Goal: Transaction & Acquisition: Purchase product/service

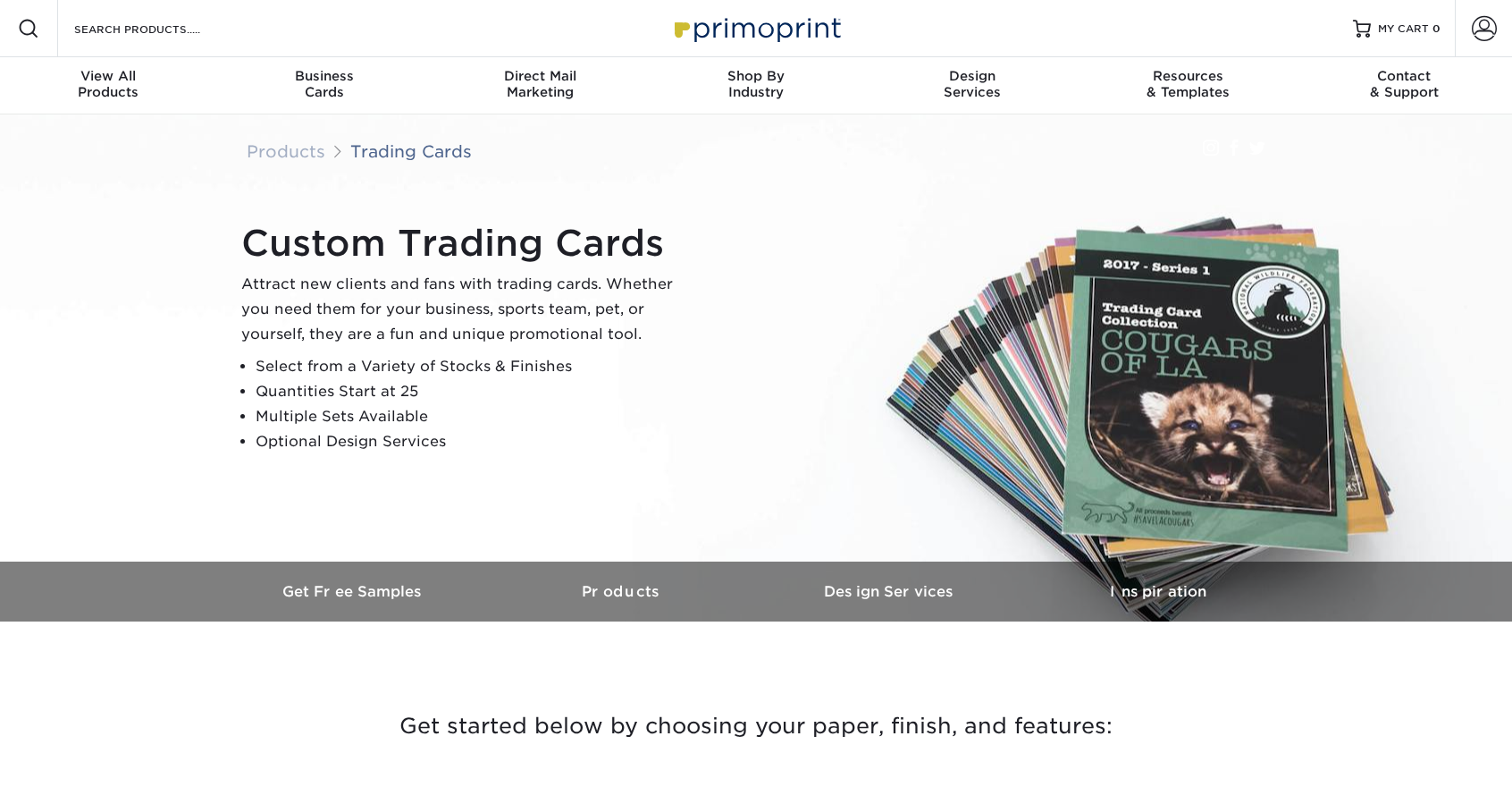
scroll to position [4, 0]
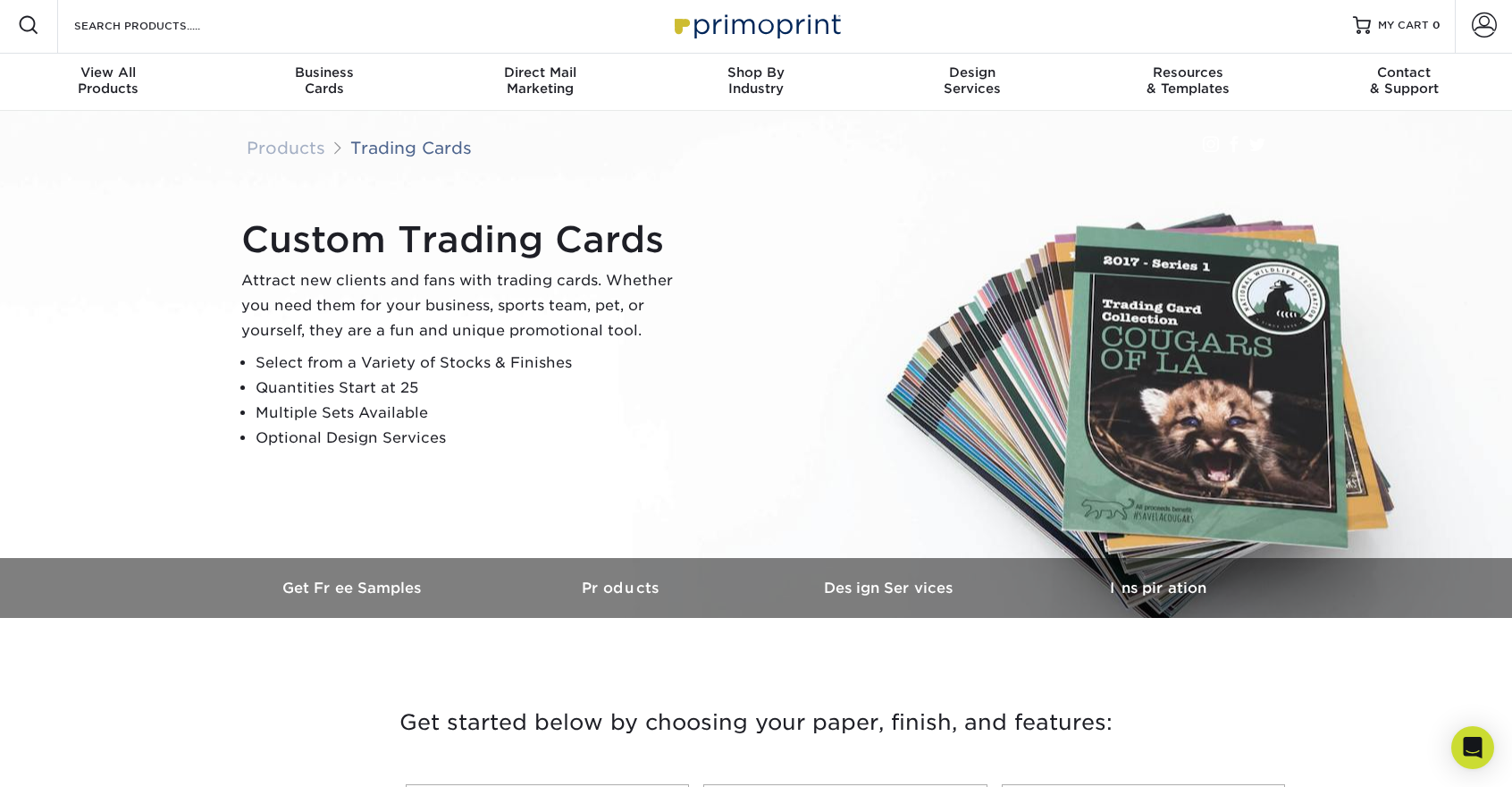
click at [849, 250] on div "Custom Trading Cards Attract new clients and fans with trading cards. Whether y…" at bounding box center [764, 334] width 1073 height 247
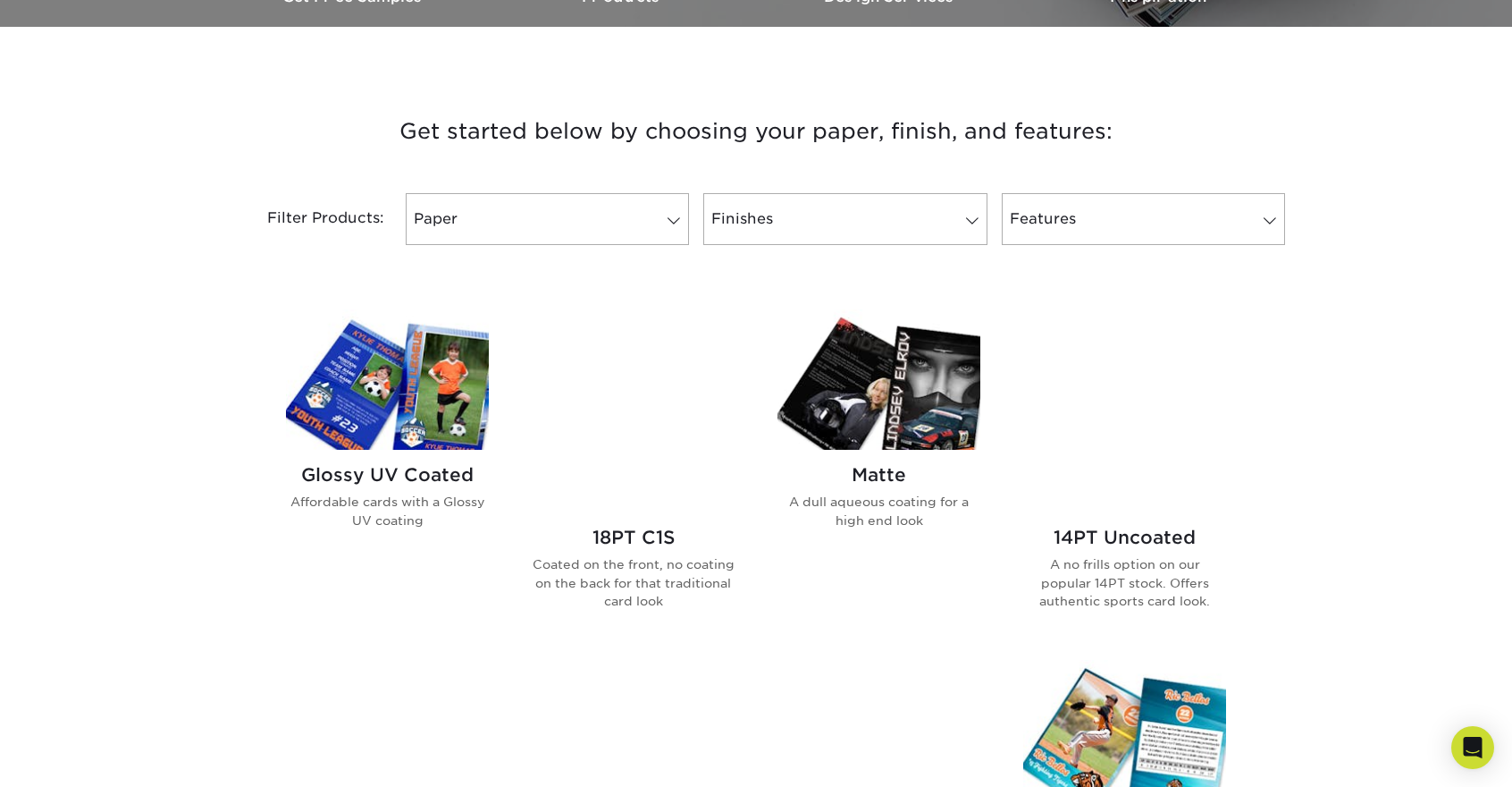
scroll to position [759, 0]
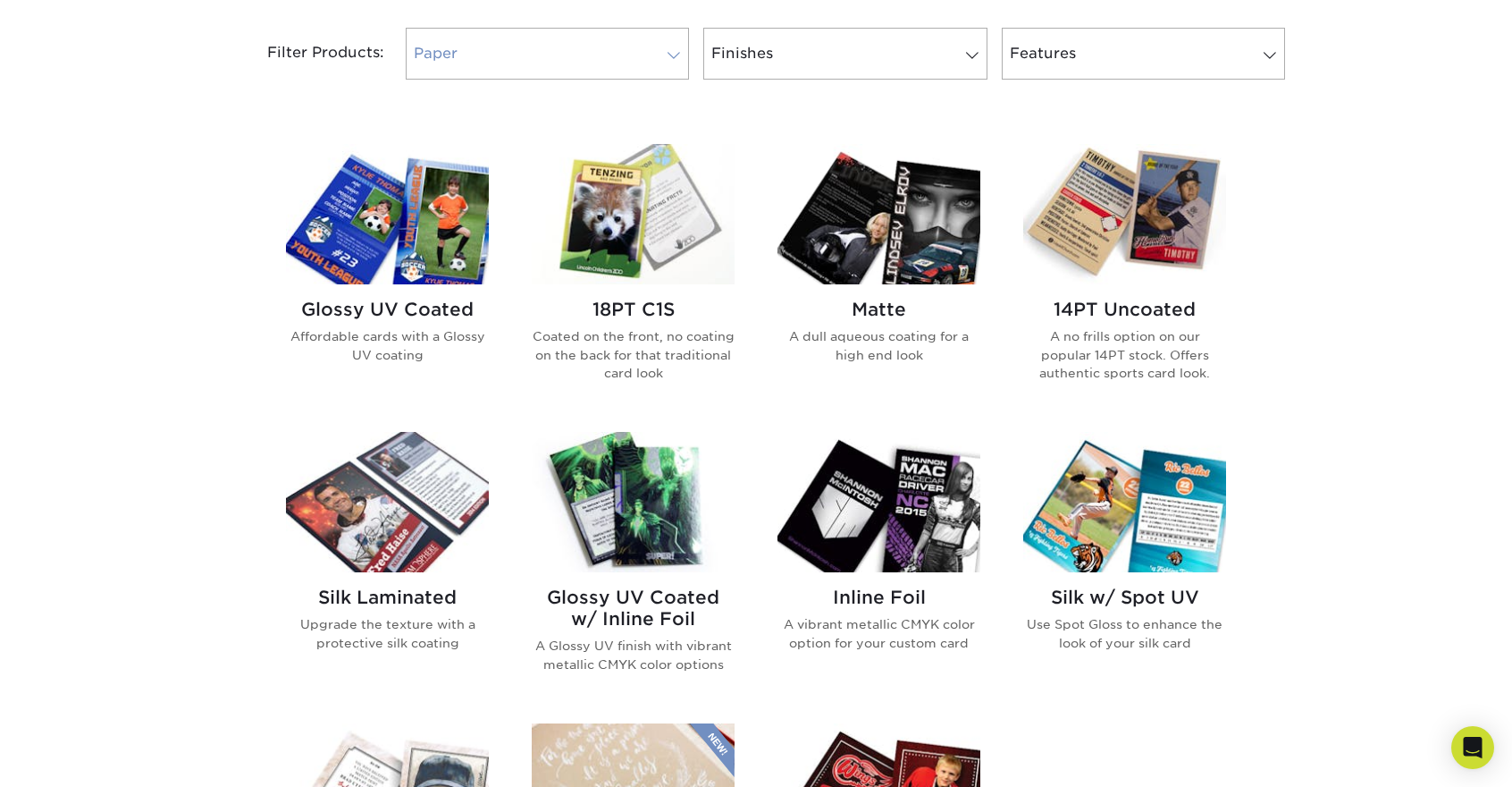
click at [643, 51] on link "Paper" at bounding box center [548, 53] width 284 height 52
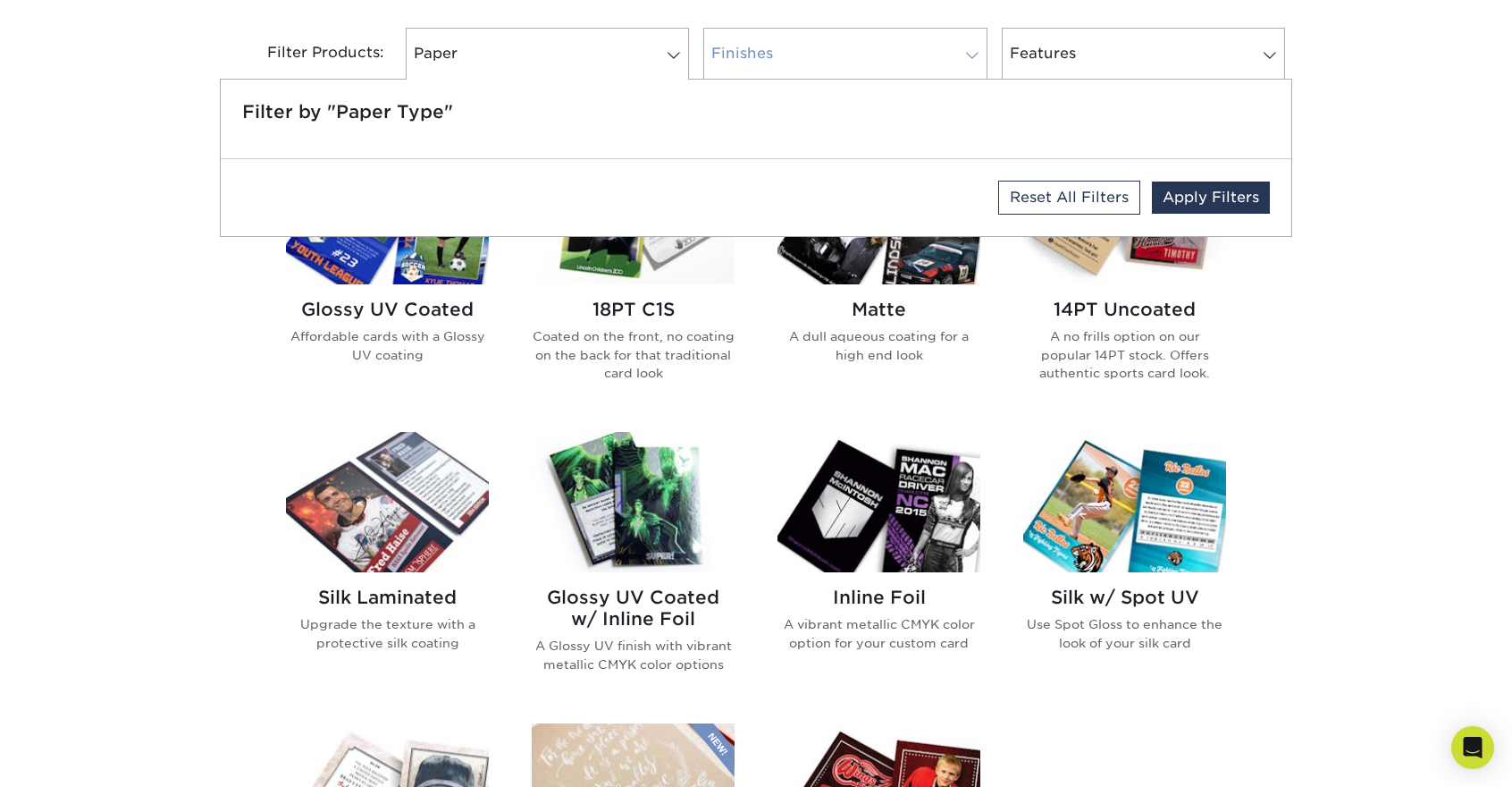
click at [802, 46] on link "Finishes" at bounding box center [845, 53] width 284 height 52
click at [1078, 84] on div "Filter by "Finish Type"" at bounding box center [756, 119] width 1071 height 79
click at [1093, 66] on link "Features" at bounding box center [1144, 53] width 284 height 52
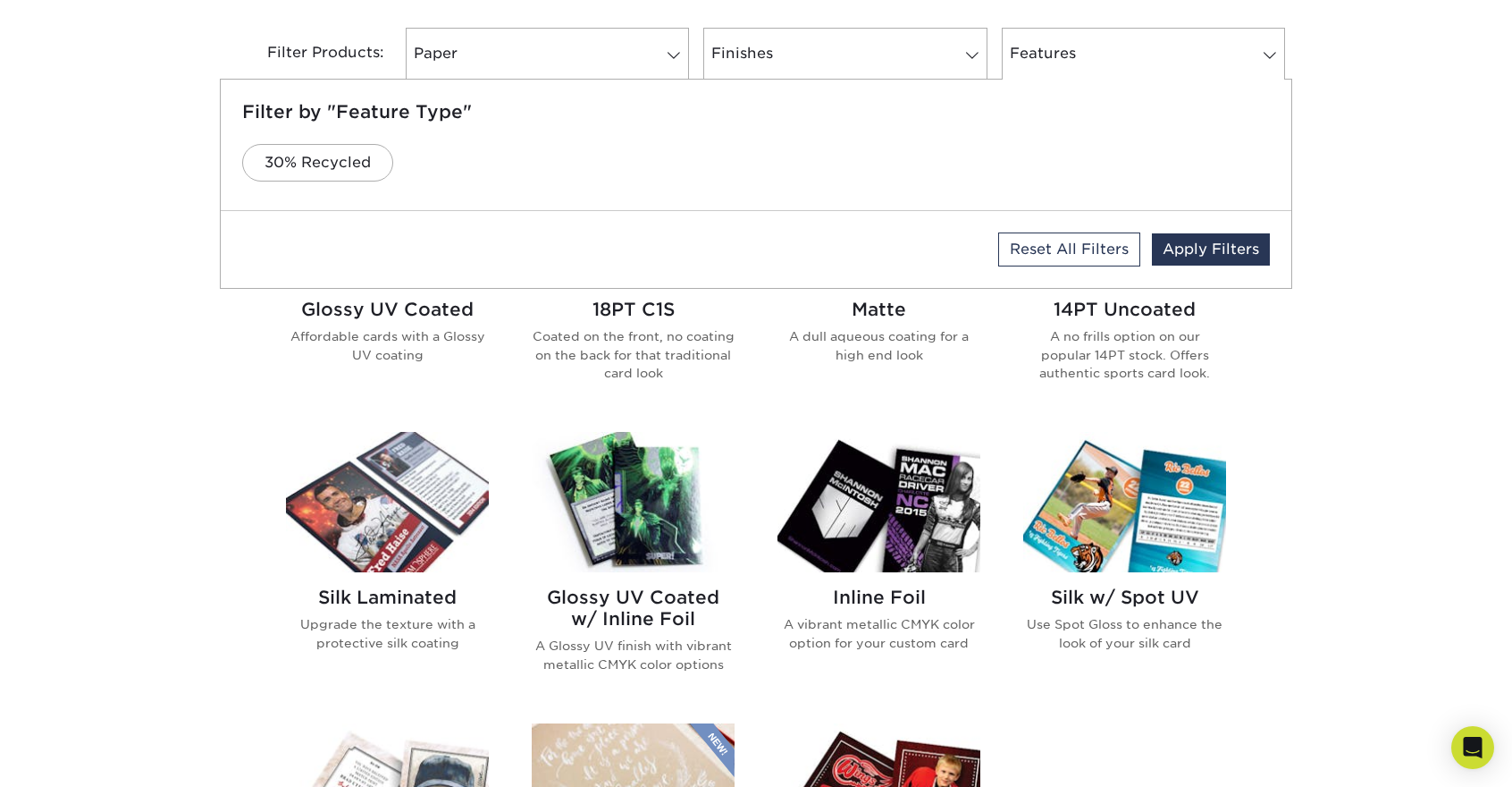
click at [1434, 165] on div "Get started below by choosing your paper, finish, and features: Filtered Matche…" at bounding box center [756, 571] width 1512 height 1334
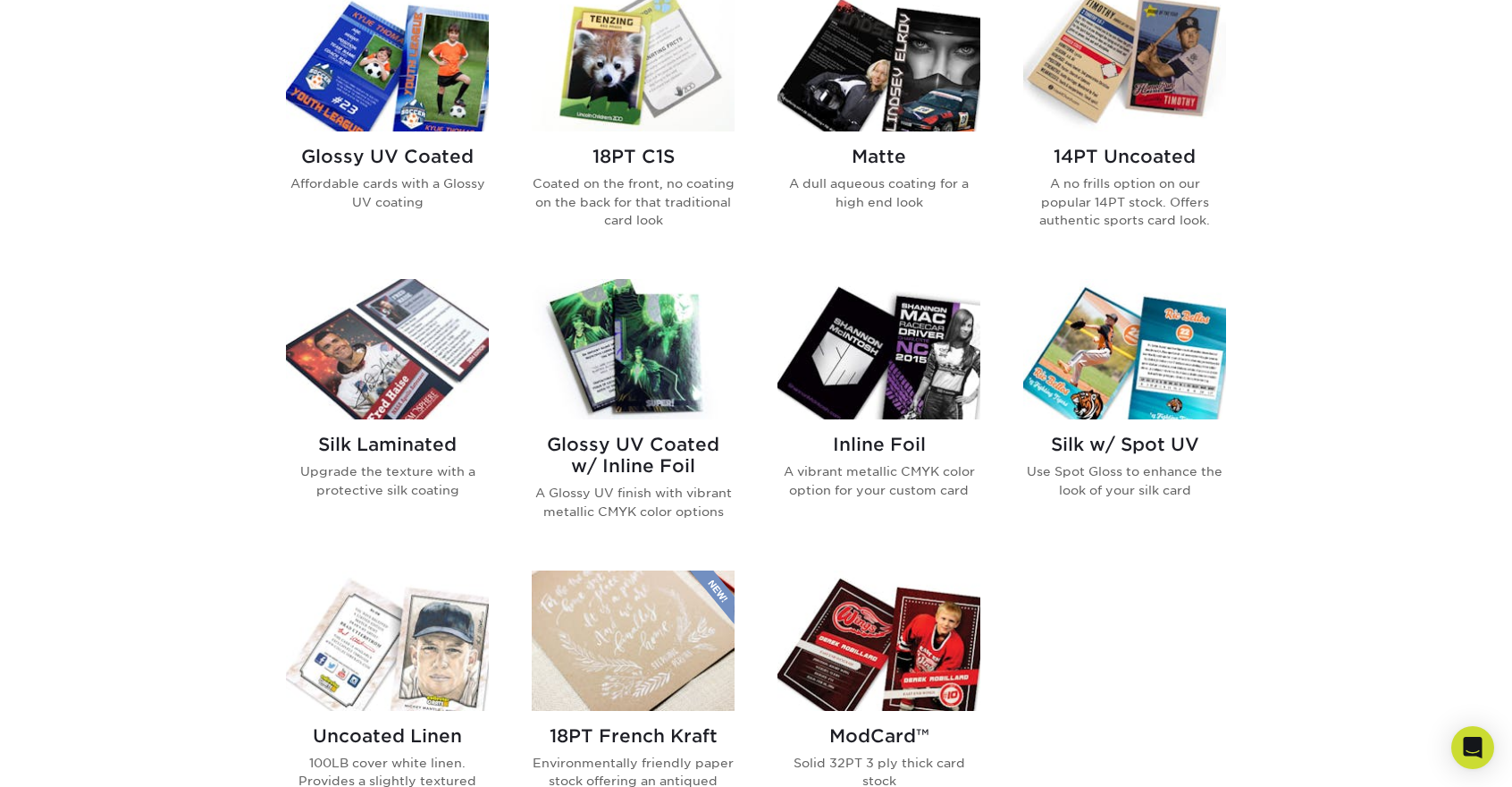
scroll to position [1054, 0]
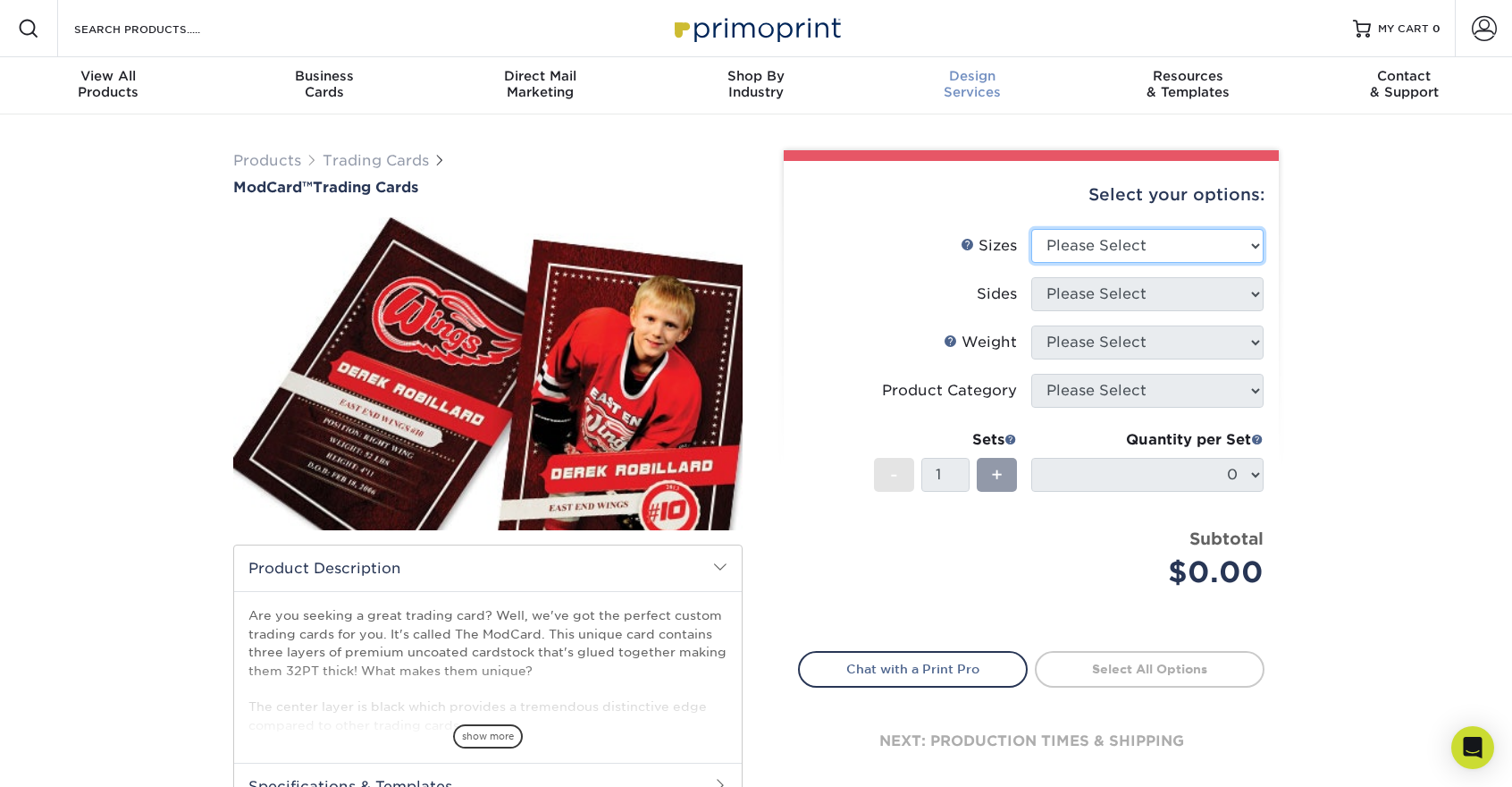
drag, startPoint x: 1094, startPoint y: 254, endPoint x: 876, endPoint y: 58, distance: 293.2
click at [918, 74] on div "Resources Menu Search Products Account SIGN IN CREATE AN ACCOUNT forgot passwor…" at bounding box center [756, 749] width 1512 height 1498
